Goal: Communication & Community: Answer question/provide support

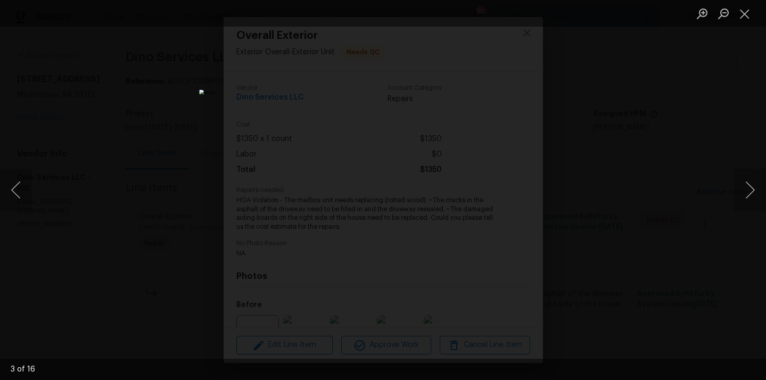
scroll to position [110, 0]
click at [747, 19] on button "Close lightbox" at bounding box center [744, 13] width 21 height 19
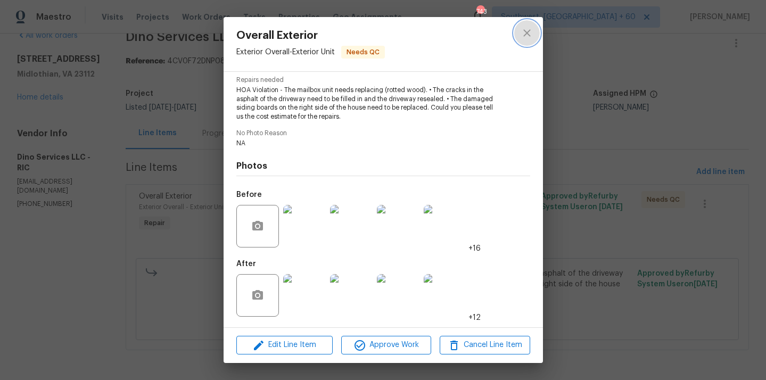
click at [535, 30] on button "close" at bounding box center [527, 33] width 26 height 26
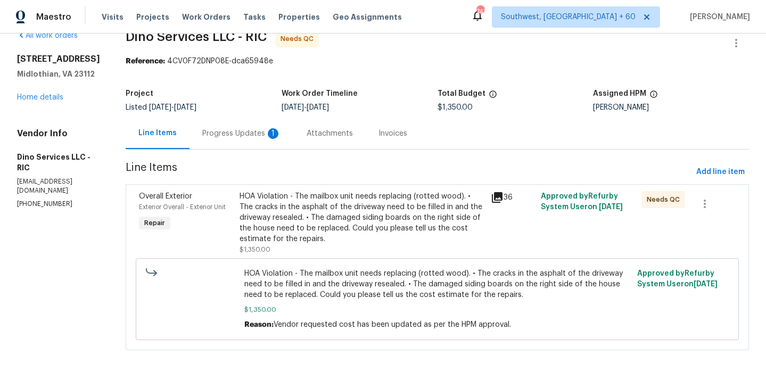
click at [253, 137] on div "Progress Updates 1" at bounding box center [241, 133] width 79 height 11
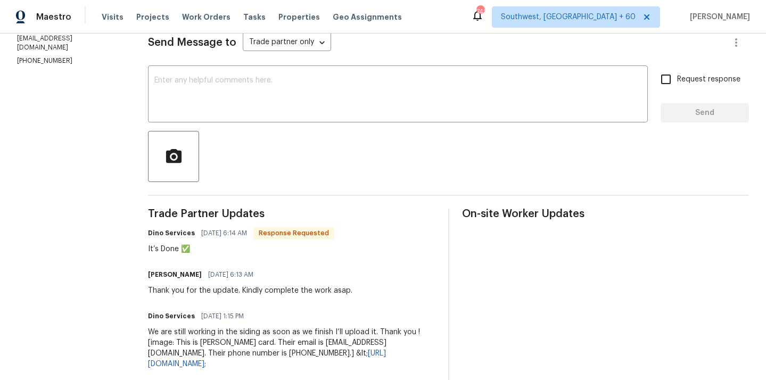
scroll to position [131, 0]
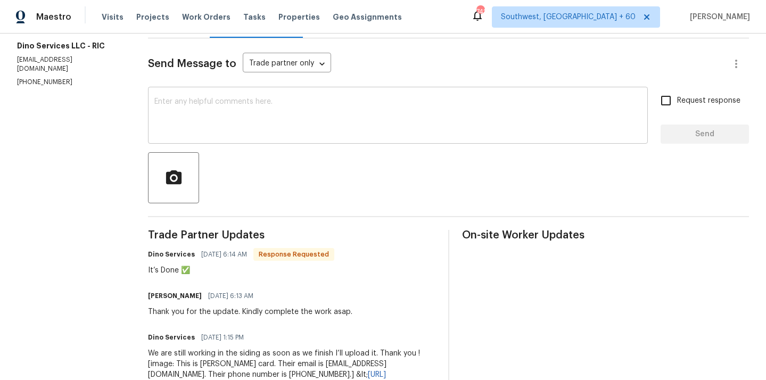
click at [284, 126] on textarea at bounding box center [397, 116] width 487 height 37
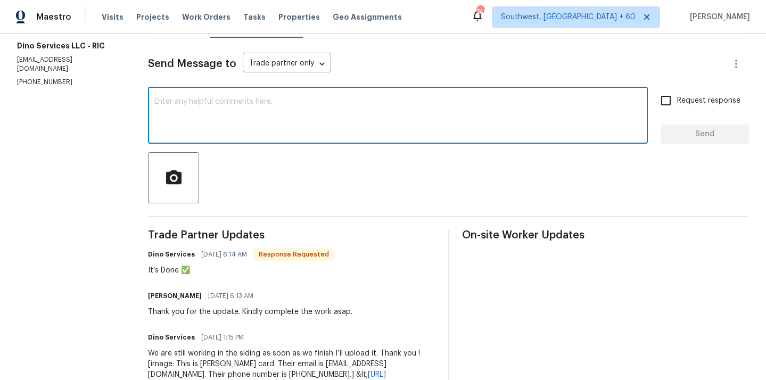
paste textarea "The driveway looks great! Regarding the mailbox unit, it doesn't appear that th…"
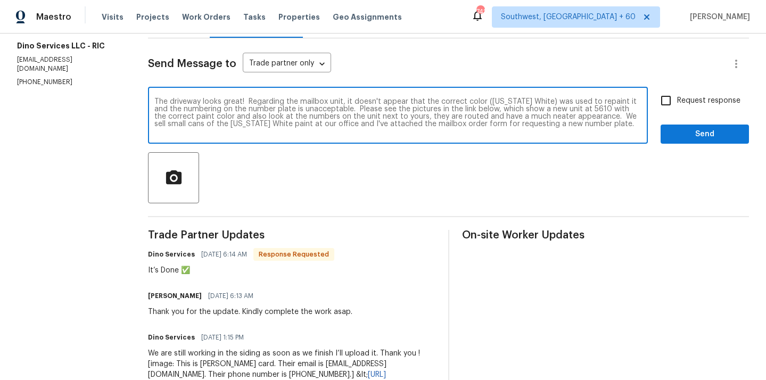
click at [148, 102] on div "The driveway looks great! Regarding the mailbox unit, it doesn't appear that th…" at bounding box center [398, 116] width 500 height 54
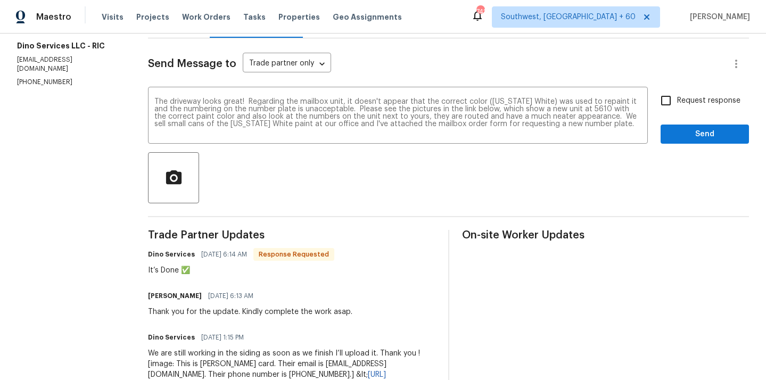
drag, startPoint x: 143, startPoint y: 98, endPoint x: 197, endPoint y: 146, distance: 72.8
click at [149, 103] on div "The driveway looks great! Regarding the mailbox unit, it doesn't appear that th…" at bounding box center [398, 116] width 500 height 54
click at [148, 104] on div "The driveway looks great! Regarding the mailbox unit, it doesn't appear that th…" at bounding box center [398, 116] width 500 height 54
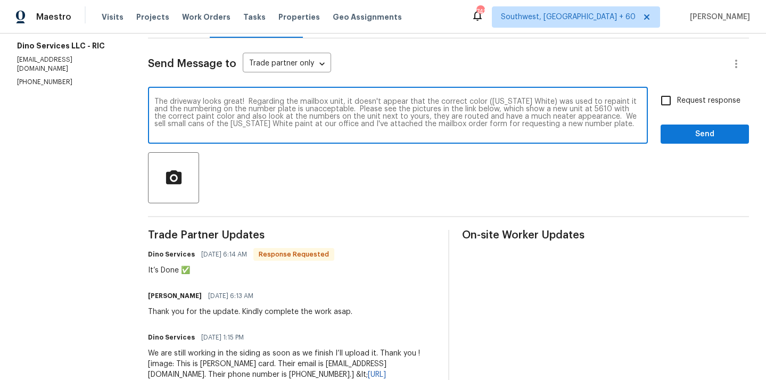
click at [154, 99] on textarea "The driveway looks great! Regarding the mailbox unit, it doesn't appear that th…" at bounding box center [397, 116] width 487 height 37
click at [589, 134] on textarea "As per the HOA The driveway looks great! Regarding the mailbox unit, it doesn't…" at bounding box center [397, 116] width 487 height 37
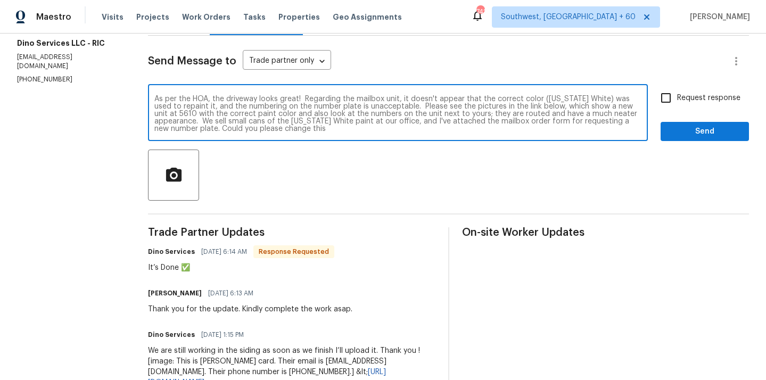
scroll to position [135, 0]
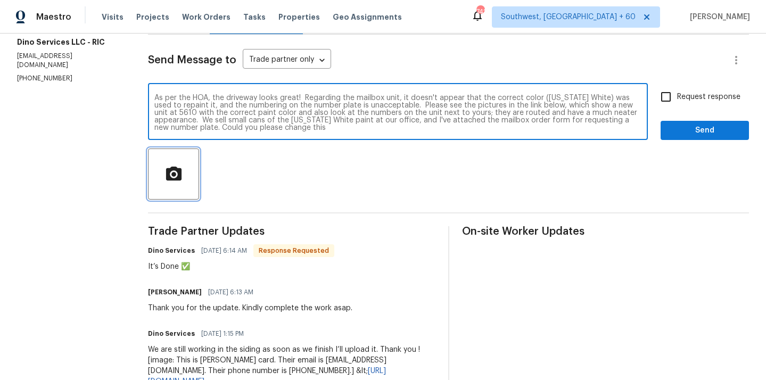
click at [174, 170] on span "button" at bounding box center [173, 174] width 34 height 19
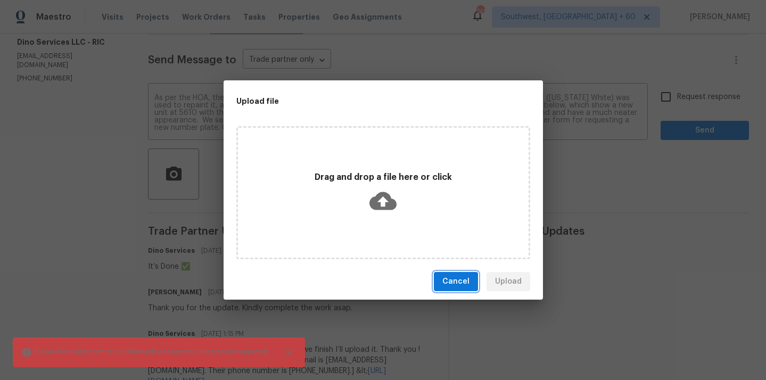
click at [454, 278] on span "Cancel" at bounding box center [455, 281] width 27 height 13
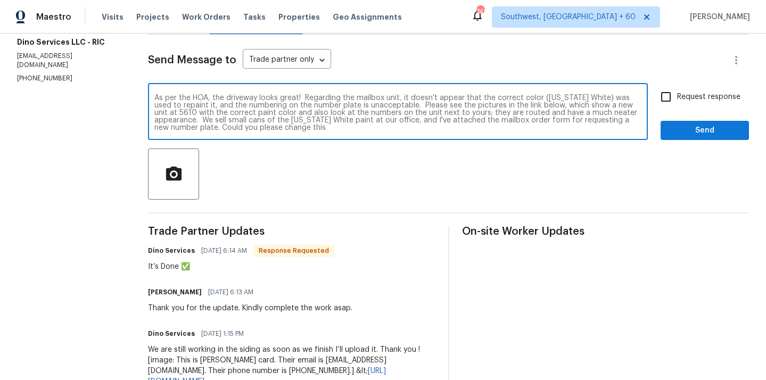
drag, startPoint x: 359, startPoint y: 121, endPoint x: 388, endPoint y: 122, distance: 28.7
click at [388, 122] on textarea "As per the HOA, the driveway looks great! Regarding the mailbox unit, it doesn'…" at bounding box center [397, 112] width 487 height 37
click at [230, 131] on textarea "As per the HOA, the driveway looks great! Regarding the mailbox unit, it doesn'…" at bounding box center [397, 112] width 487 height 37
click at [221, 128] on textarea "As per the HOA, the driveway looks great! Regarding the mailbox unit, it doesn'…" at bounding box center [397, 112] width 487 height 37
click at [222, 129] on textarea "As per the HOA, the driveway looks great! Regarding the mailbox unit, it doesn'…" at bounding box center [397, 112] width 487 height 37
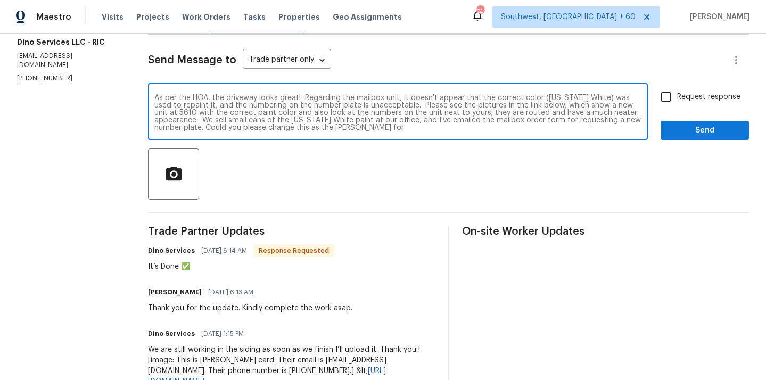
click at [275, 130] on textarea "As per the HOA, the driveway looks great! Regarding the mailbox unit, it doesn'…" at bounding box center [397, 112] width 487 height 37
type textarea "As per the HOA, the driveway looks great! Regarding the mailbox unit, it doesn'…"
click at [671, 97] on input "Request response" at bounding box center [666, 97] width 22 height 22
checkbox input "true"
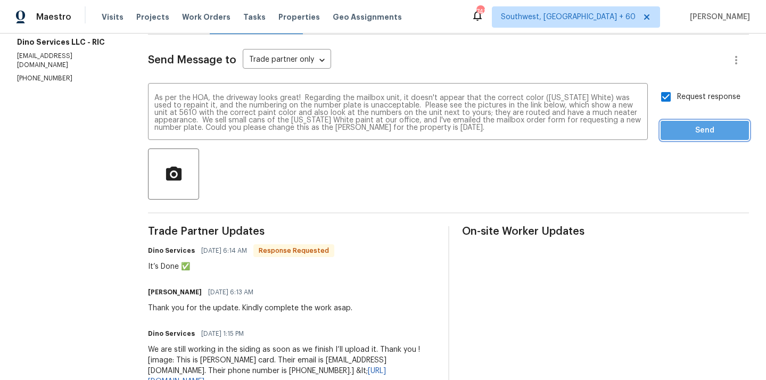
click at [676, 133] on span "Send" at bounding box center [704, 130] width 71 height 13
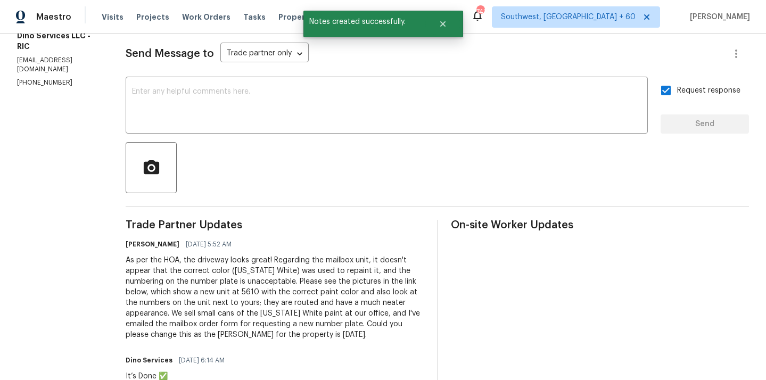
scroll to position [122, 0]
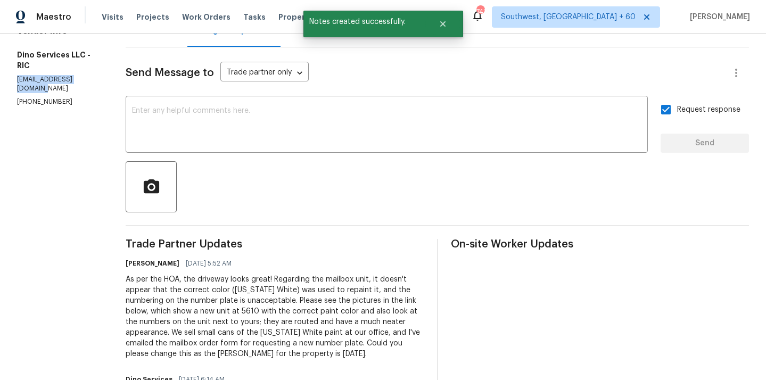
drag, startPoint x: 17, startPoint y: 78, endPoint x: 96, endPoint y: 81, distance: 78.9
copy p "[EMAIL_ADDRESS][DOMAIN_NAME]"
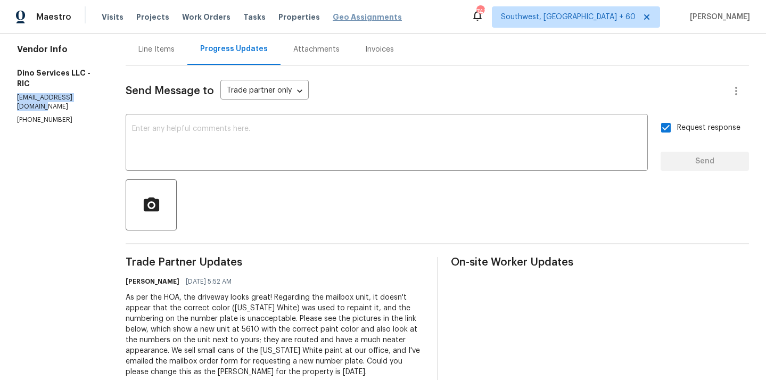
scroll to position [61, 0]
